Goal: Transaction & Acquisition: Purchase product/service

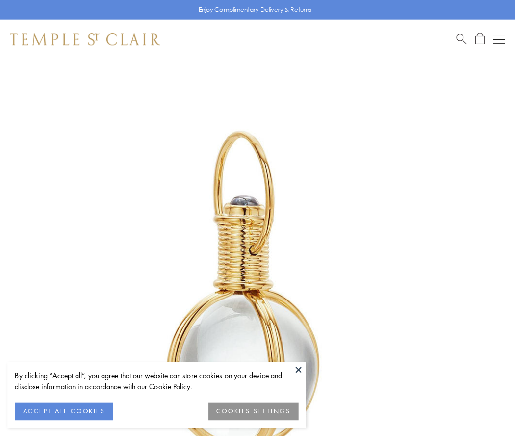
scroll to position [256, 0]
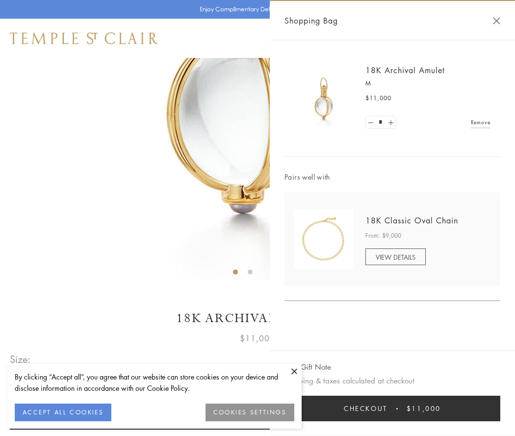
click at [393, 408] on button "Checkout $11,000" at bounding box center [393, 409] width 216 height 26
